Goal: Information Seeking & Learning: Learn about a topic

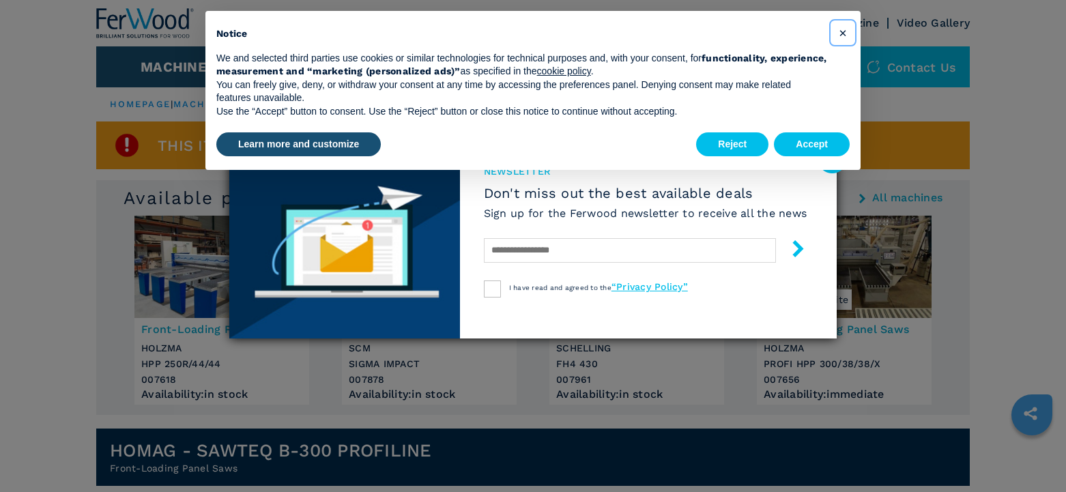
click at [840, 34] on span "×" at bounding box center [843, 33] width 8 height 16
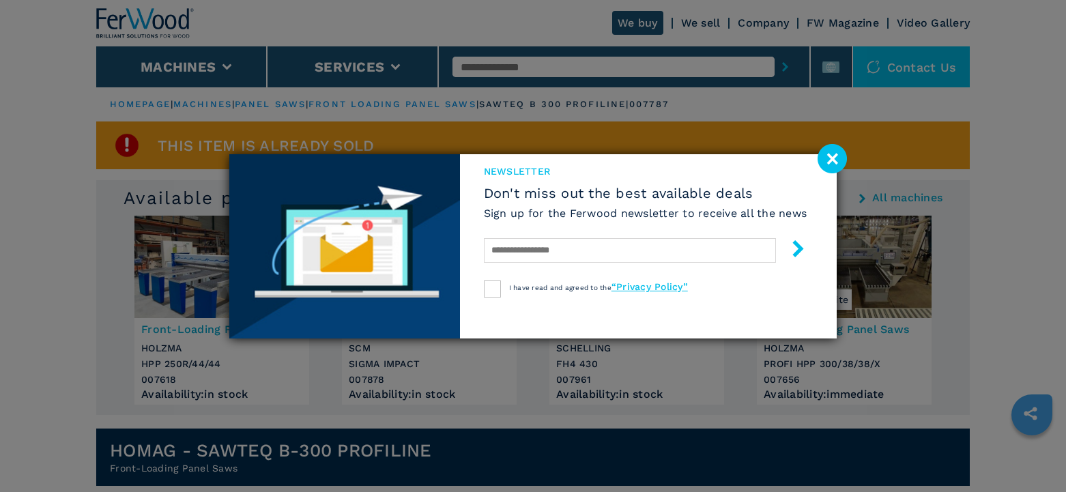
click at [833, 156] on image at bounding box center [831, 158] width 29 height 29
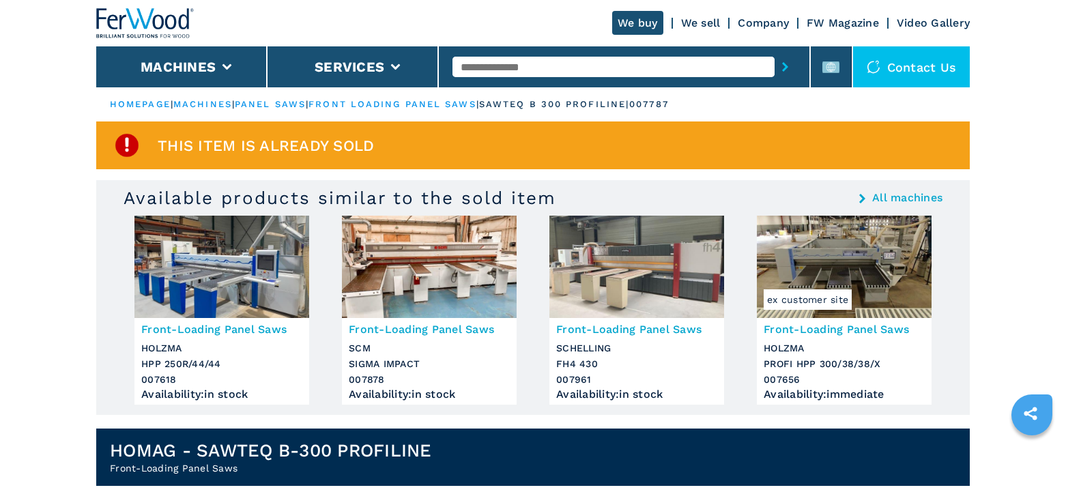
click at [614, 274] on img at bounding box center [636, 267] width 175 height 102
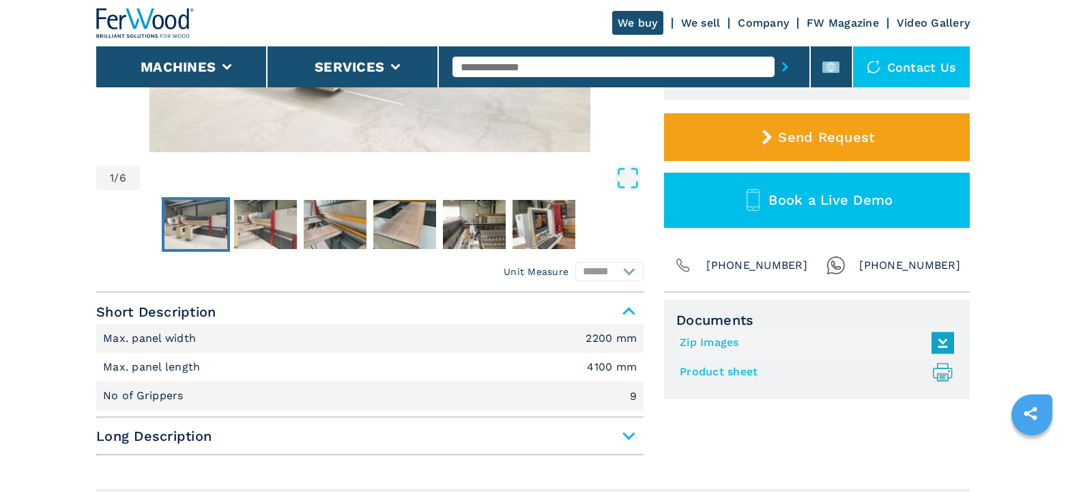
scroll to position [341, 0]
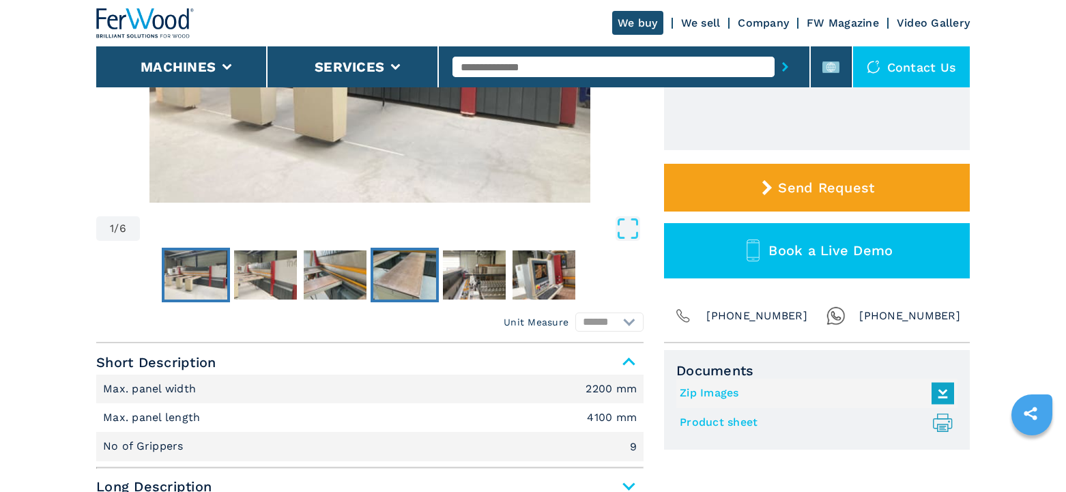
click at [416, 262] on img "Go to Slide 4" at bounding box center [404, 274] width 63 height 49
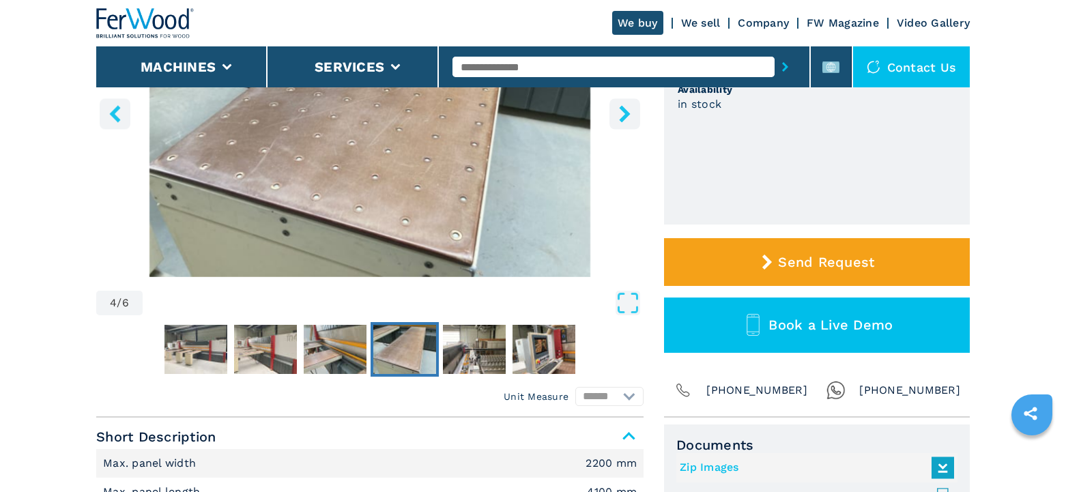
scroll to position [273, 0]
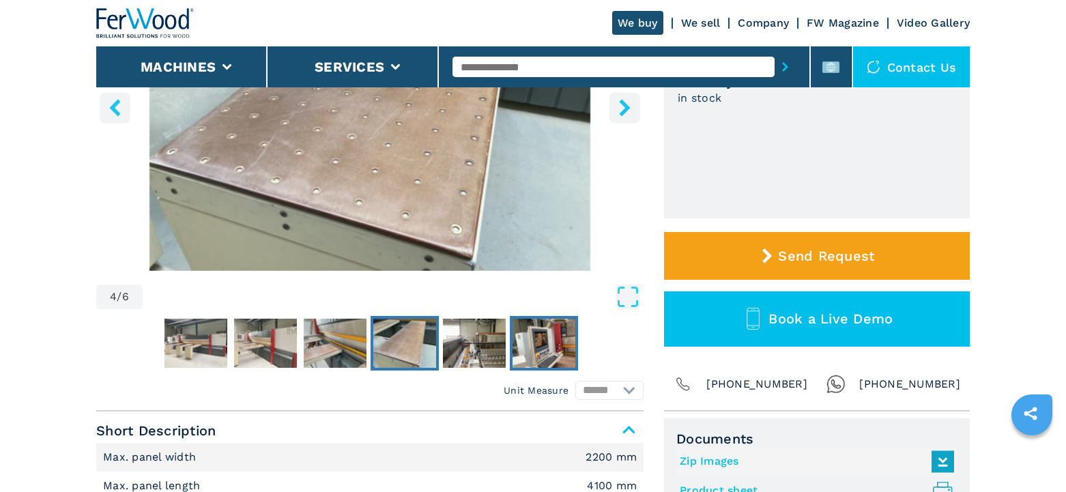
click at [542, 343] on img "Go to Slide 6" at bounding box center [543, 343] width 63 height 49
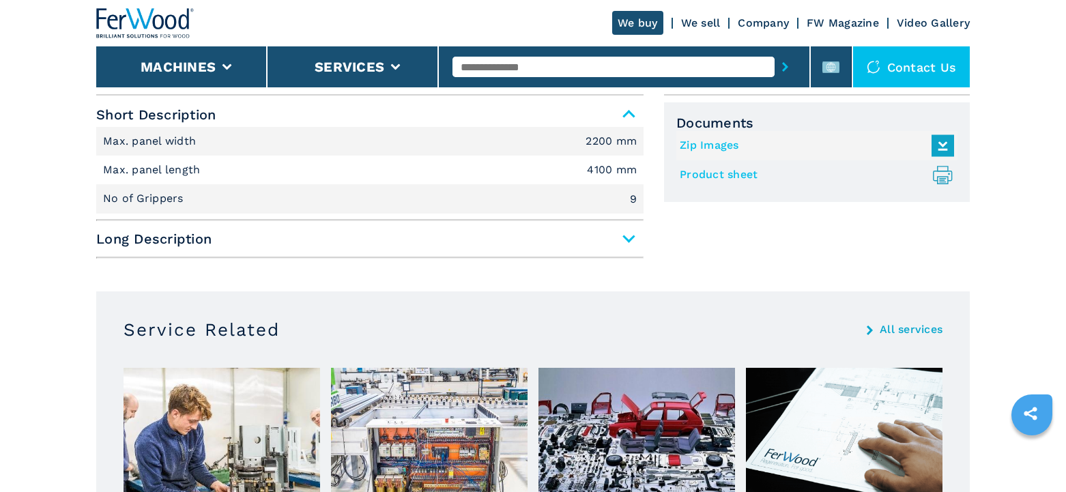
scroll to position [614, 0]
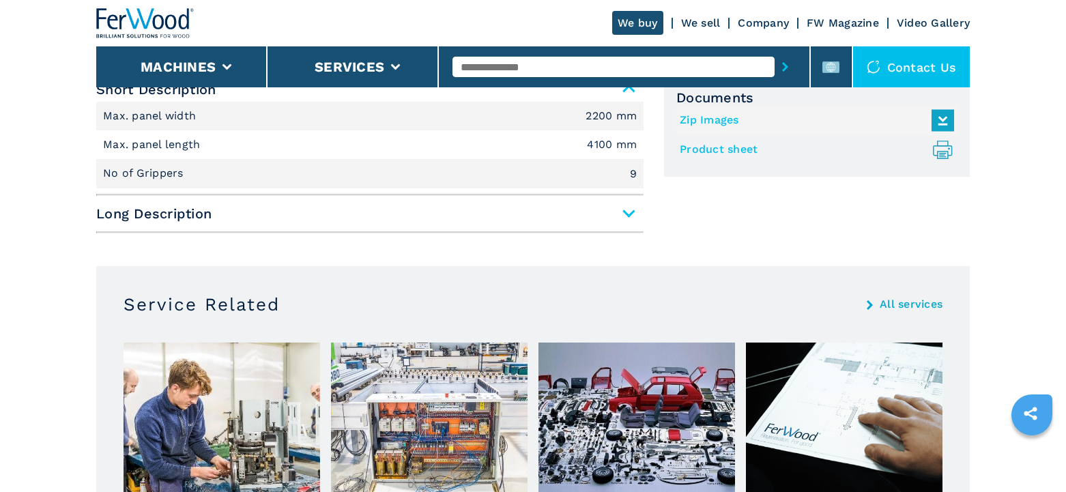
click at [628, 212] on span "Long Description" at bounding box center [369, 213] width 547 height 25
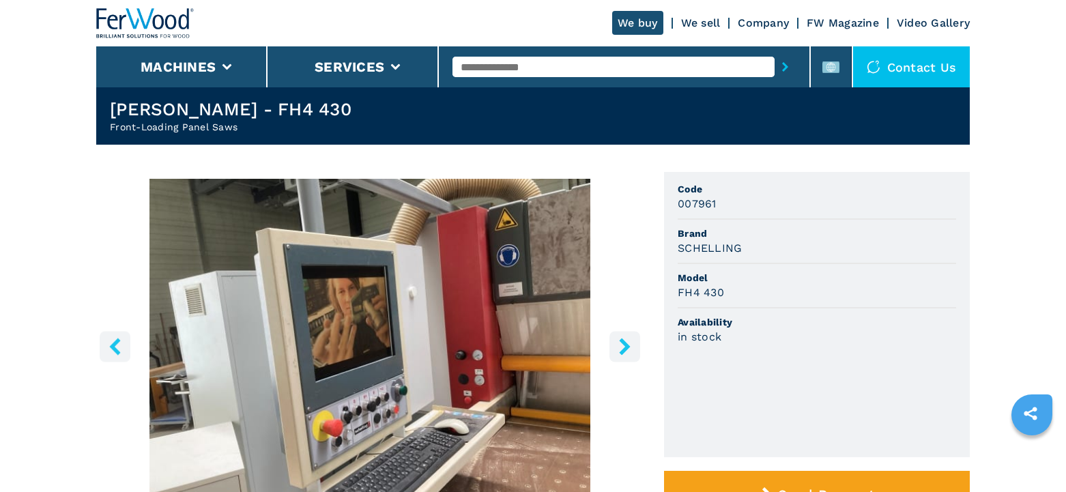
scroll to position [0, 0]
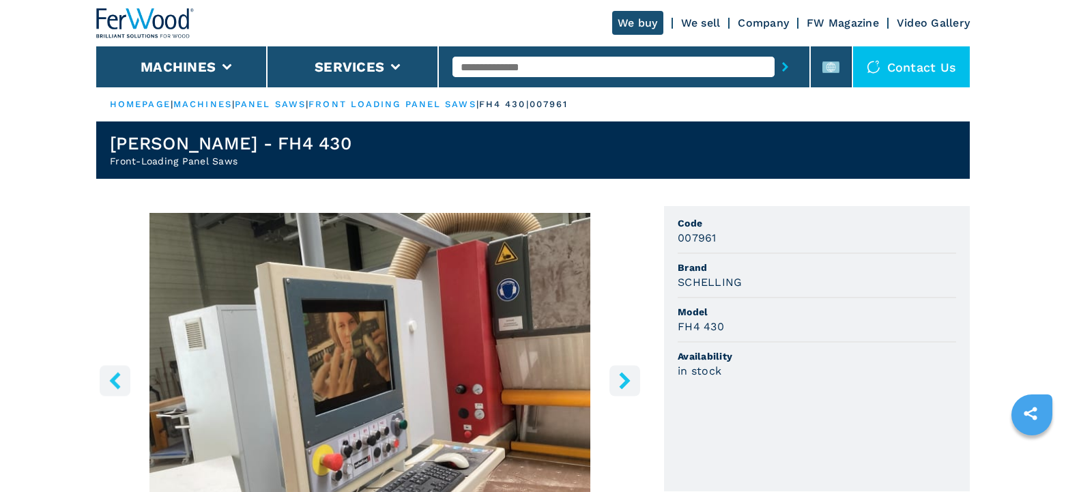
click at [624, 373] on icon "right-button" at bounding box center [624, 380] width 17 height 17
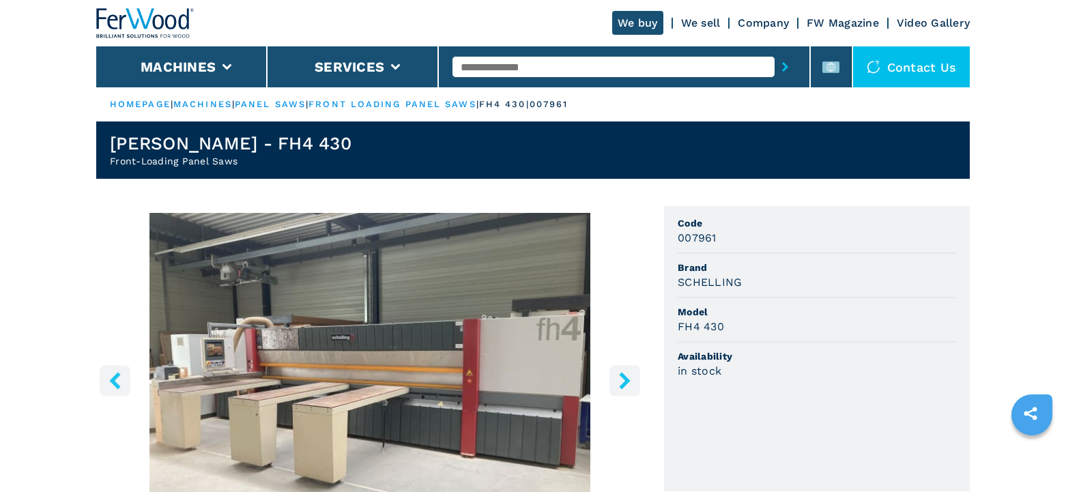
click at [624, 373] on icon "right-button" at bounding box center [624, 380] width 17 height 17
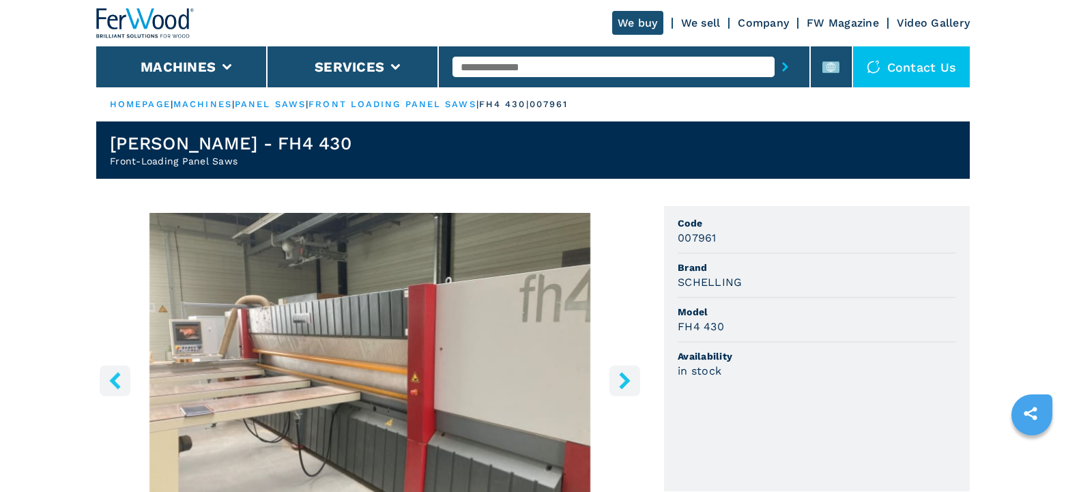
click at [624, 373] on icon "right-button" at bounding box center [624, 380] width 17 height 17
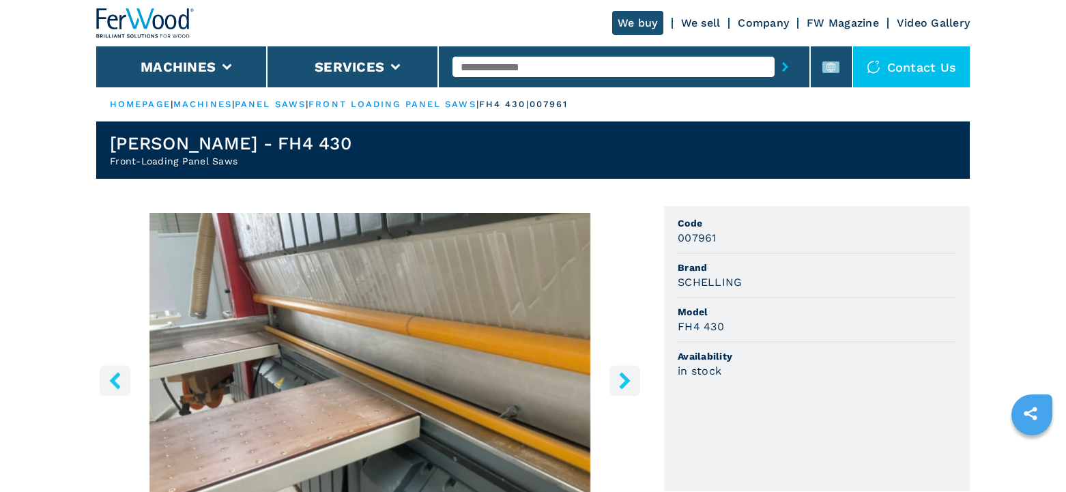
click at [624, 373] on icon "right-button" at bounding box center [624, 380] width 17 height 17
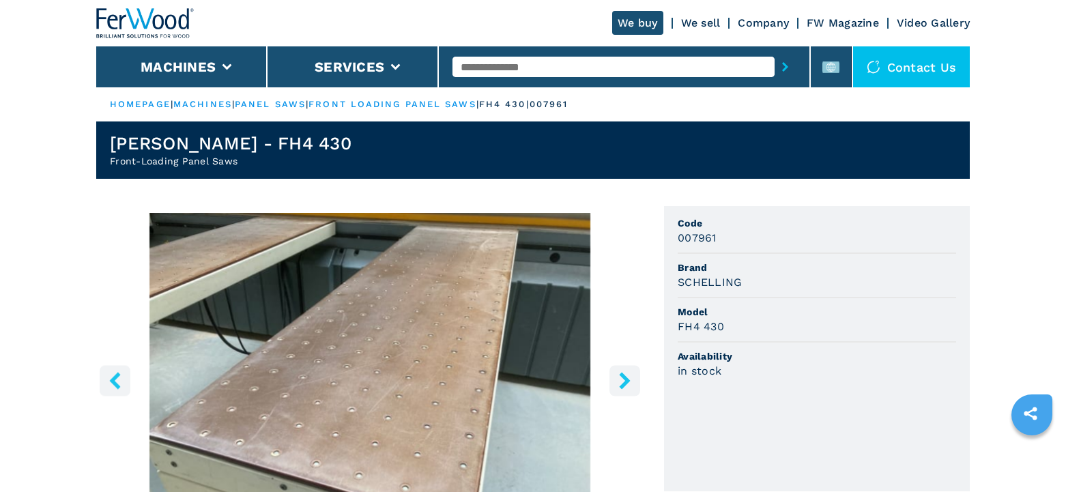
click at [624, 373] on icon "right-button" at bounding box center [624, 380] width 17 height 17
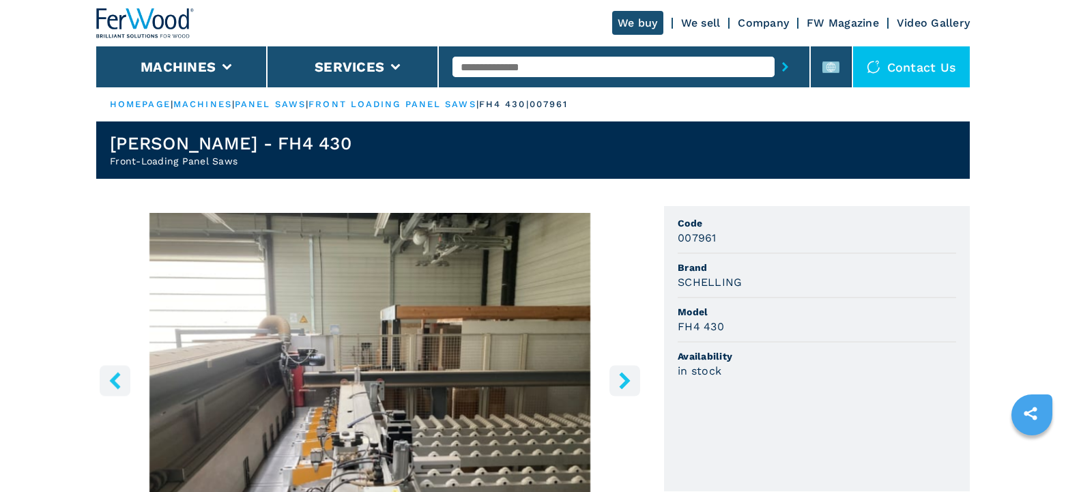
click at [624, 373] on icon "right-button" at bounding box center [624, 380] width 17 height 17
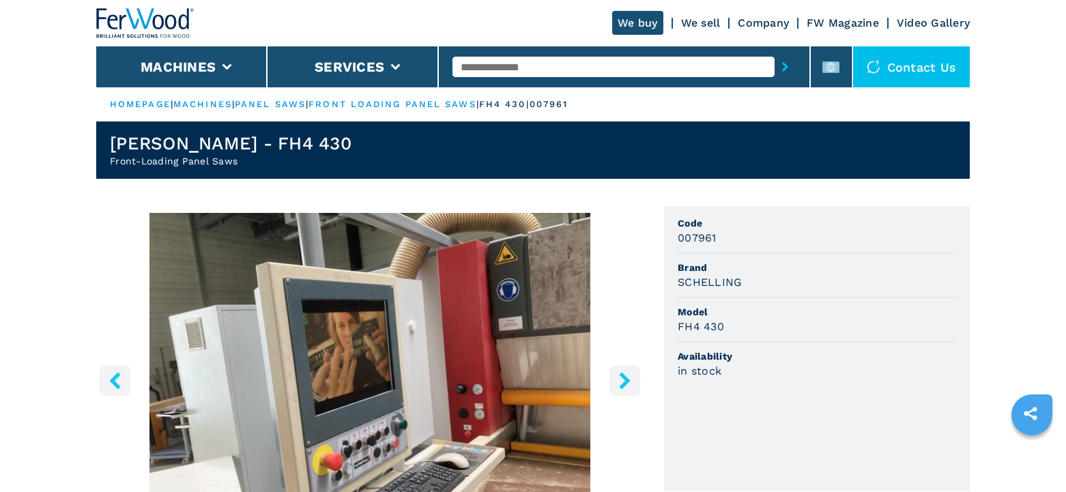
click at [624, 373] on icon "right-button" at bounding box center [624, 380] width 17 height 17
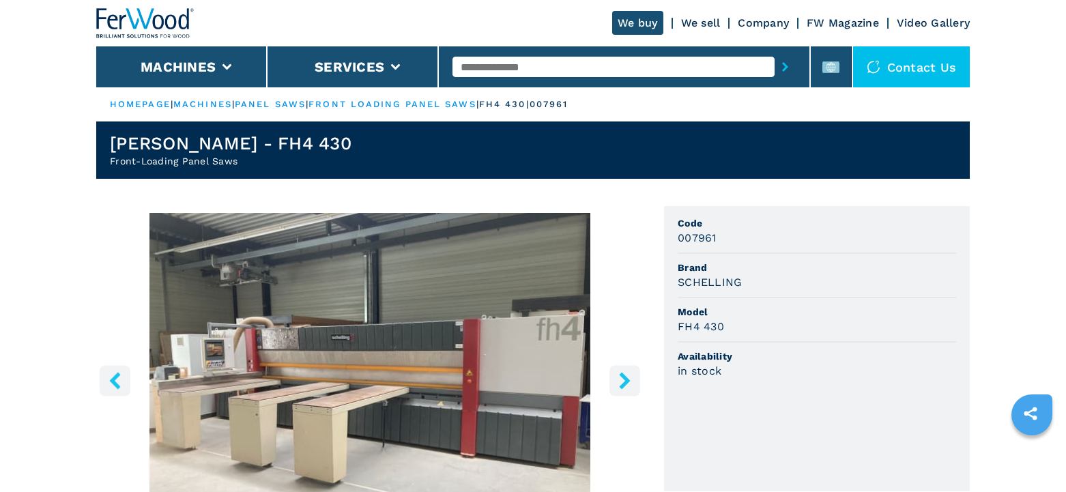
click at [624, 373] on icon "right-button" at bounding box center [624, 380] width 17 height 17
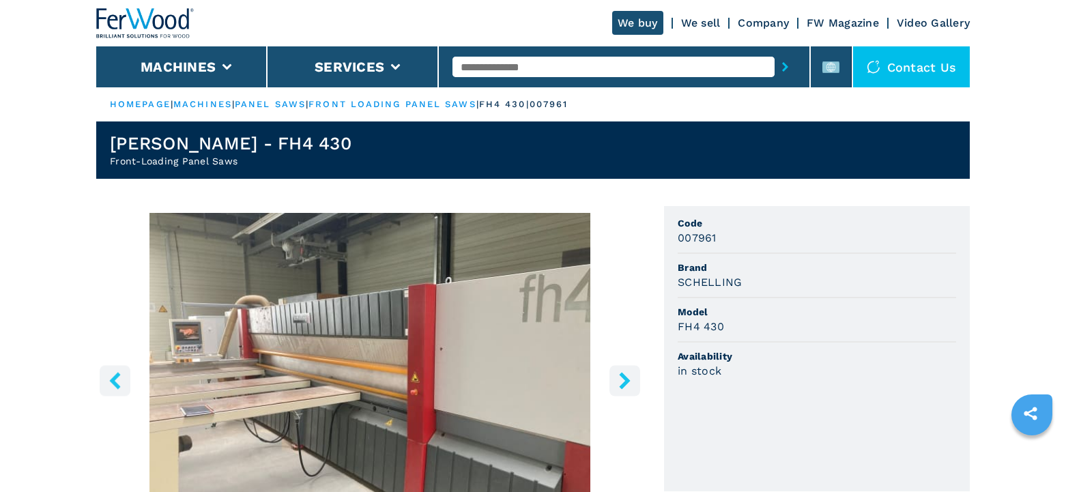
click at [624, 373] on icon "right-button" at bounding box center [624, 380] width 17 height 17
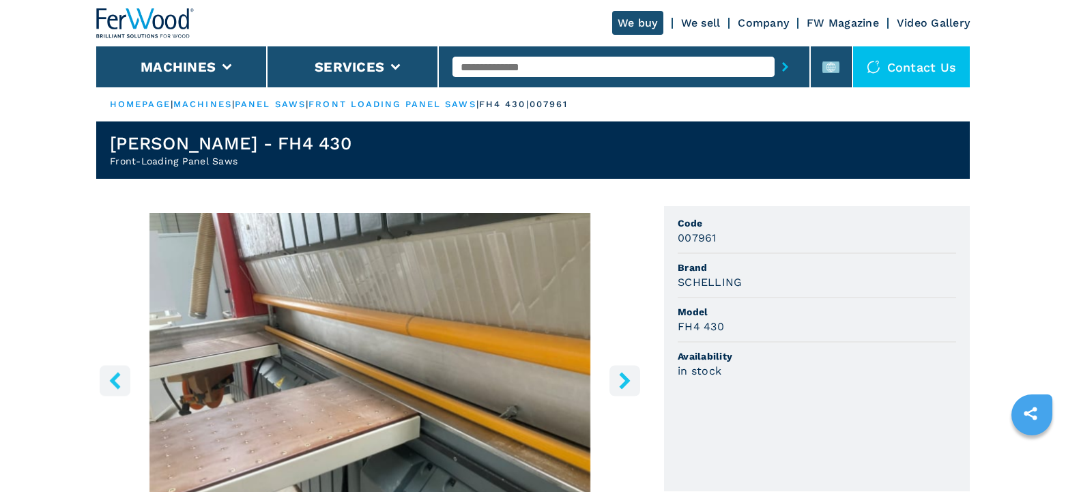
click at [624, 373] on icon "right-button" at bounding box center [624, 380] width 17 height 17
